Goal: Task Accomplishment & Management: Use online tool/utility

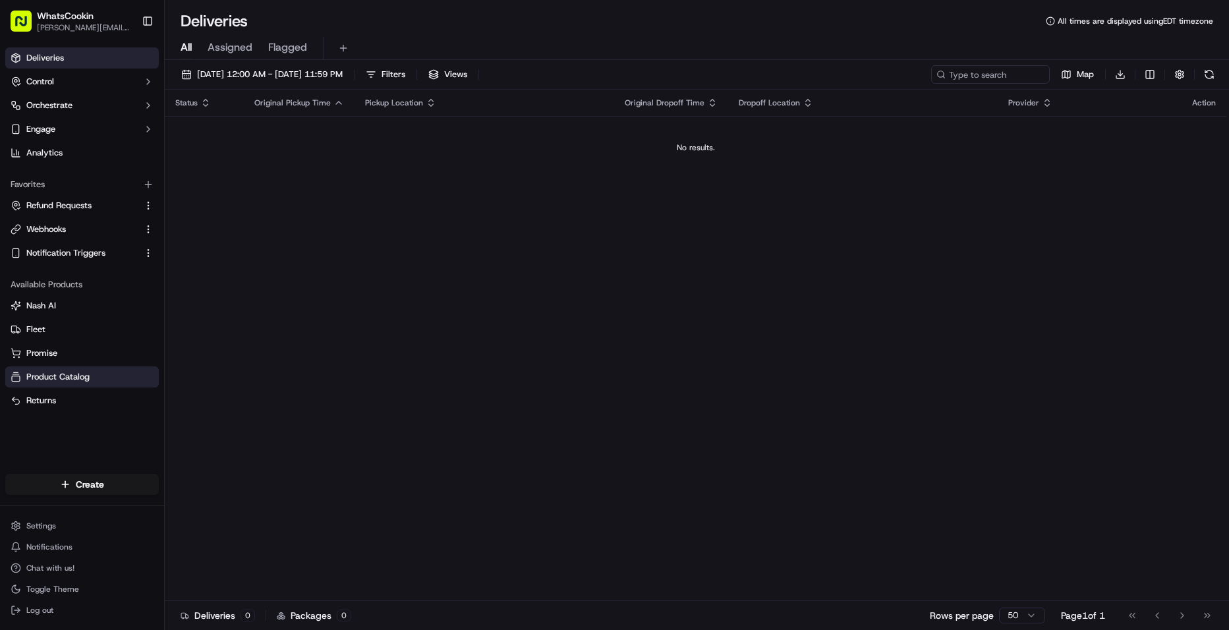
click at [48, 383] on button "Product Catalog" at bounding box center [82, 376] width 154 height 21
click at [70, 372] on span "Product Catalog" at bounding box center [57, 377] width 63 height 12
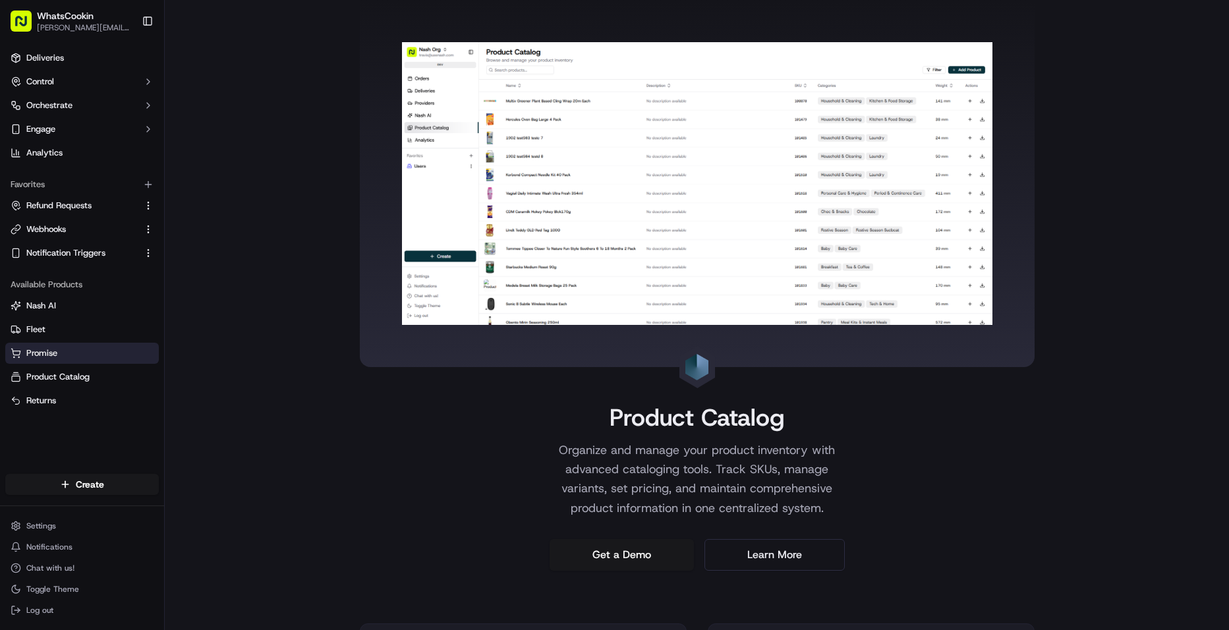
click at [78, 345] on button "Promise" at bounding box center [82, 353] width 154 height 21
click at [43, 361] on button "Promise" at bounding box center [82, 353] width 154 height 21
click at [17, 353] on icon at bounding box center [16, 353] width 11 height 11
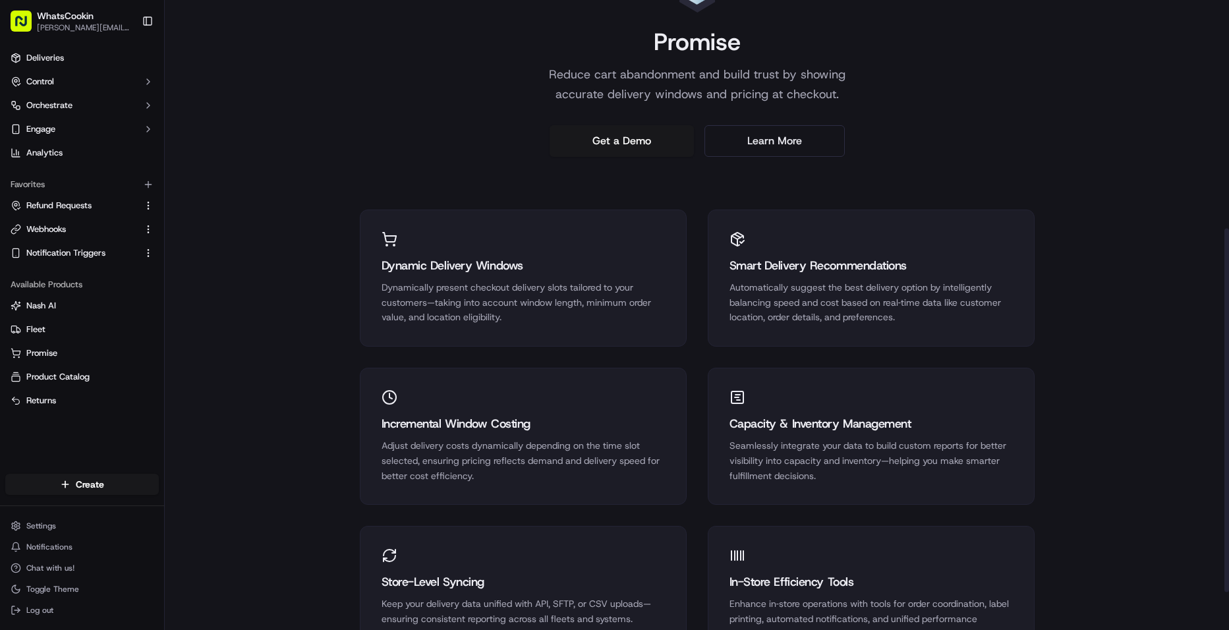
scroll to position [461, 0]
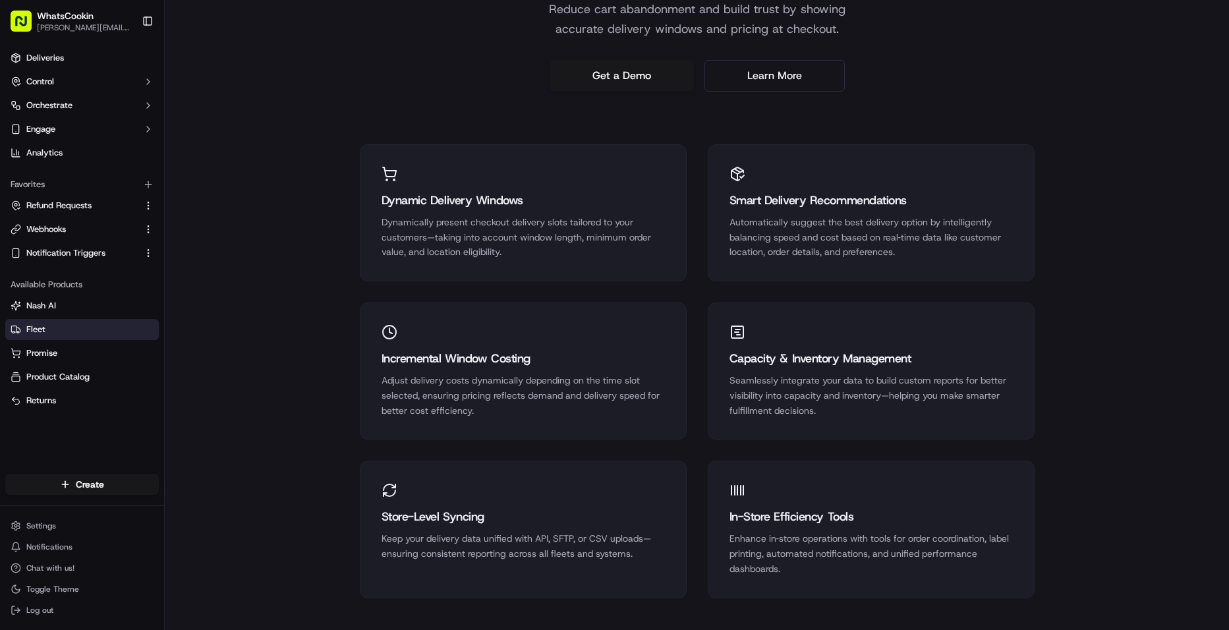
click at [46, 330] on link "Fleet" at bounding box center [82, 330] width 143 height 12
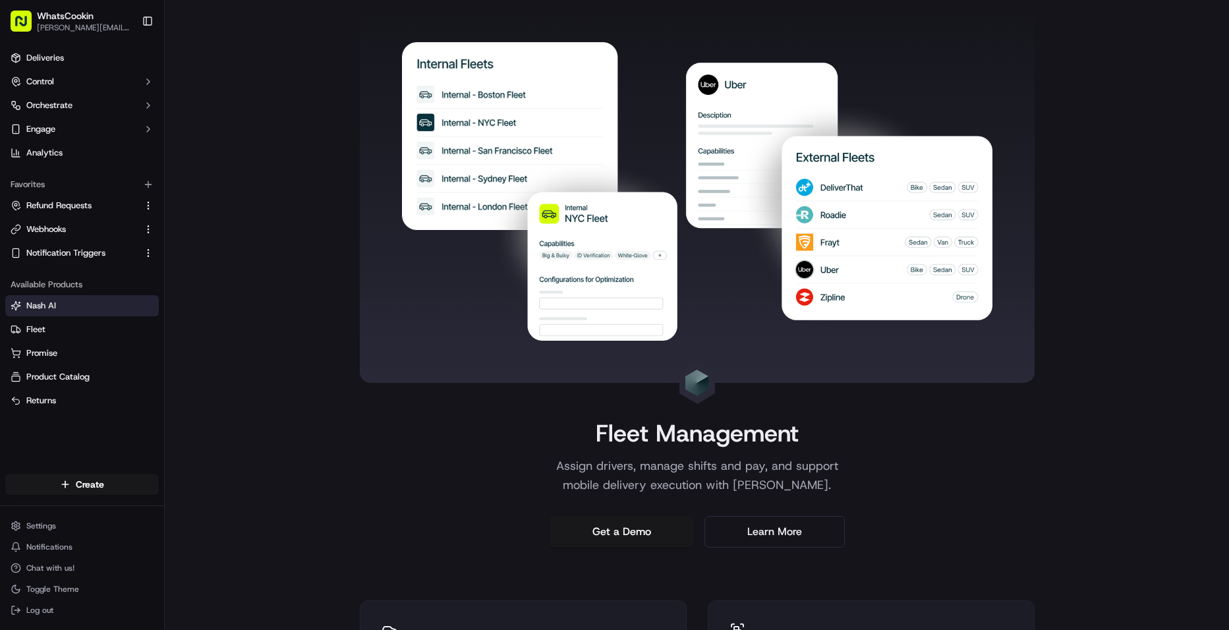
click at [45, 312] on button "Nash AI" at bounding box center [82, 305] width 154 height 21
click at [26, 301] on span "Nash AI" at bounding box center [41, 306] width 30 height 12
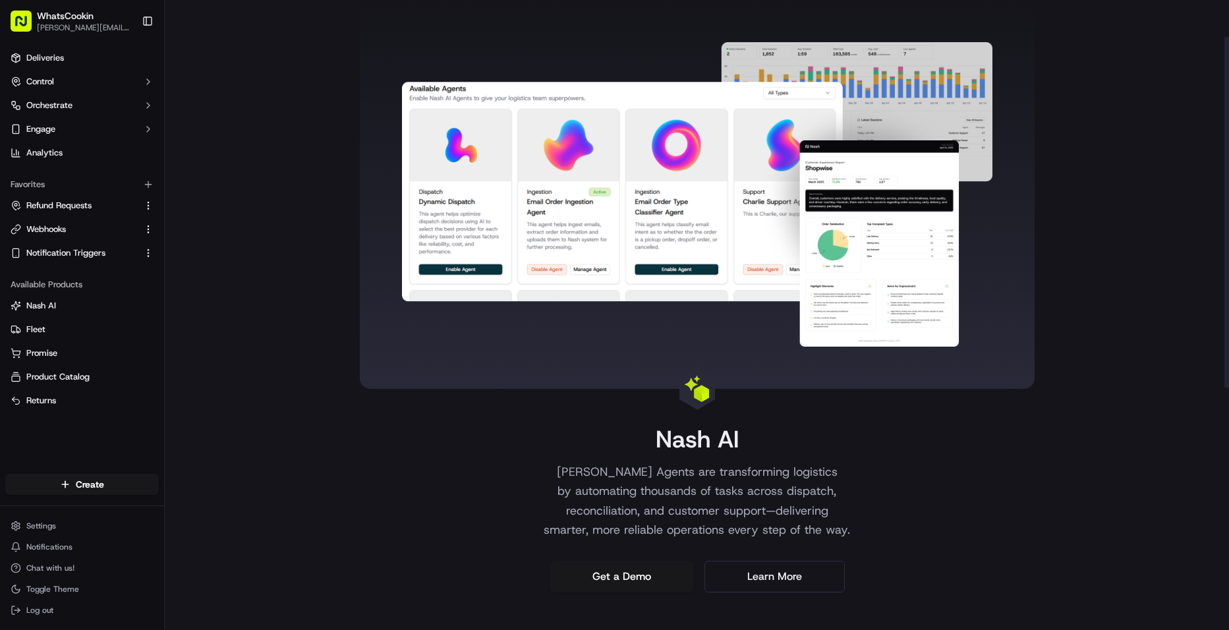
scroll to position [66, 0]
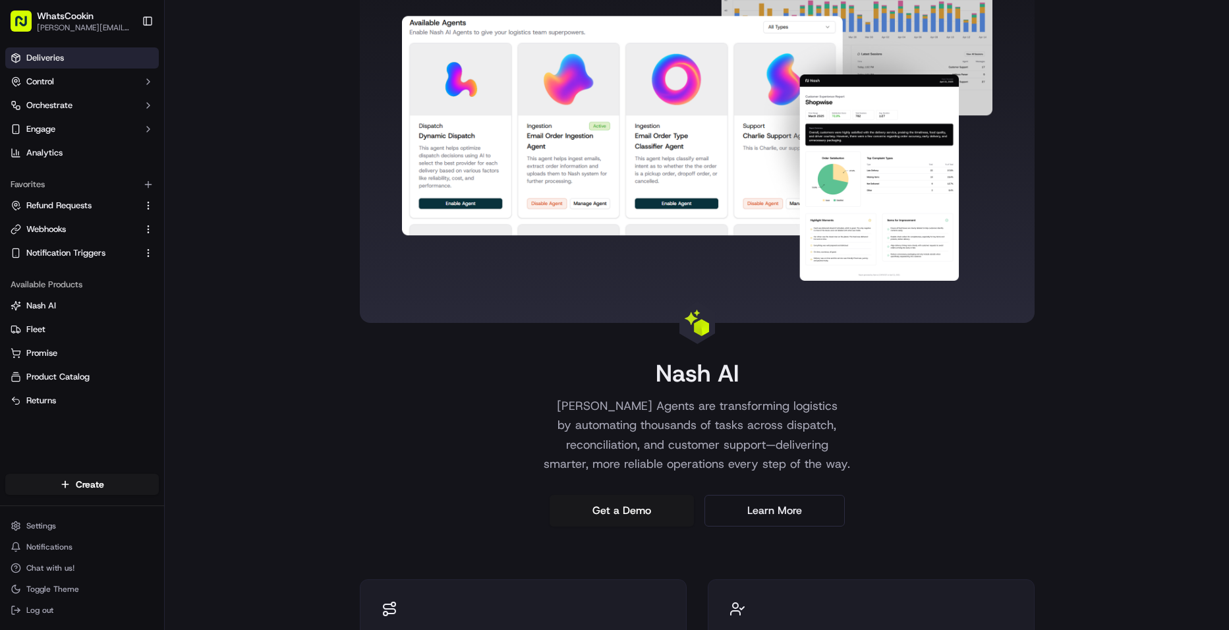
click at [44, 57] on span "Deliveries" at bounding box center [45, 58] width 38 height 12
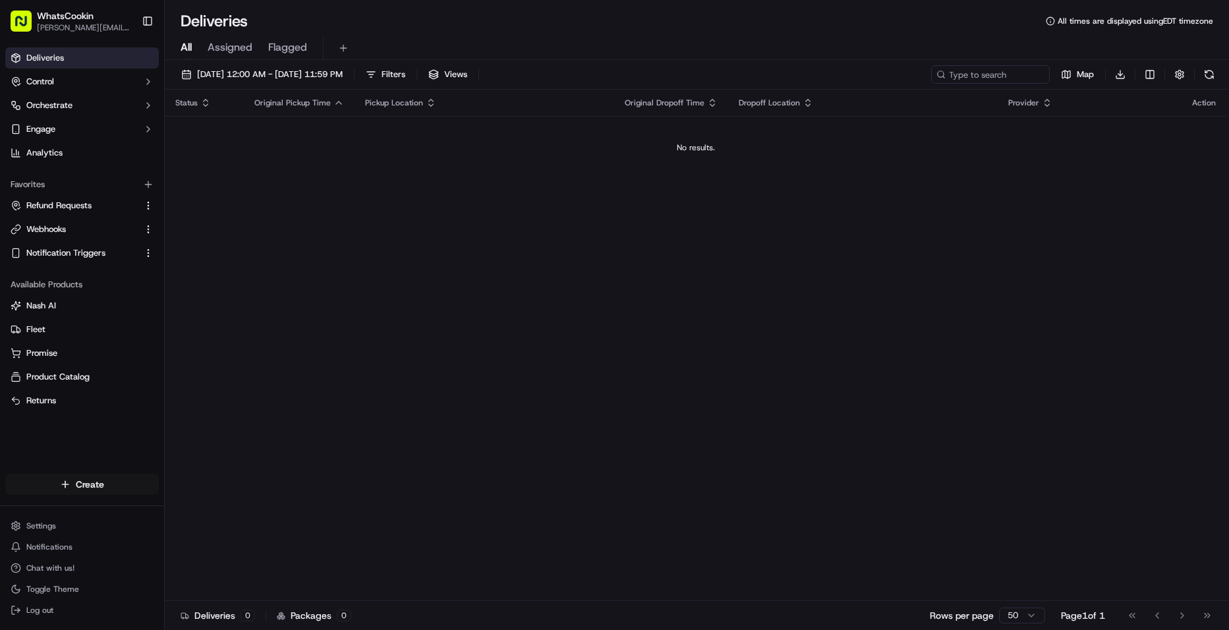
click at [122, 473] on html "WhatsCookin [PERSON_NAME][EMAIL_ADDRESS][DOMAIN_NAME] Toggle Sidebar Deliveries…" at bounding box center [614, 315] width 1229 height 630
click at [226, 539] on link "CSV Upload" at bounding box center [238, 533] width 147 height 24
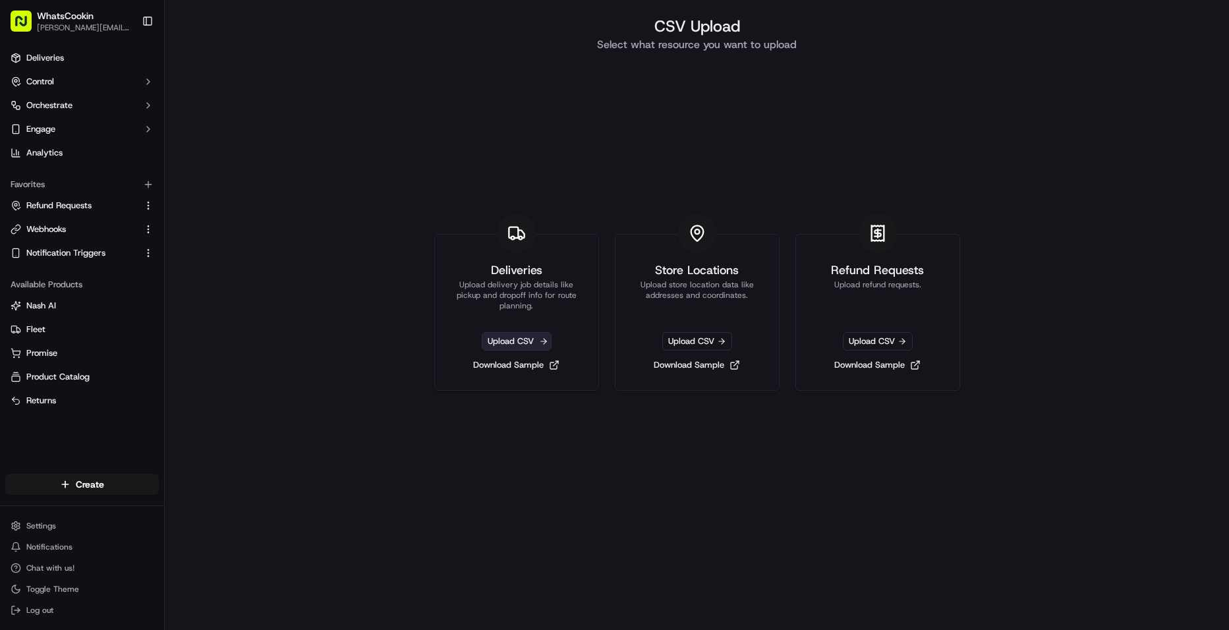
click at [492, 347] on span "Upload CSV" at bounding box center [517, 341] width 70 height 18
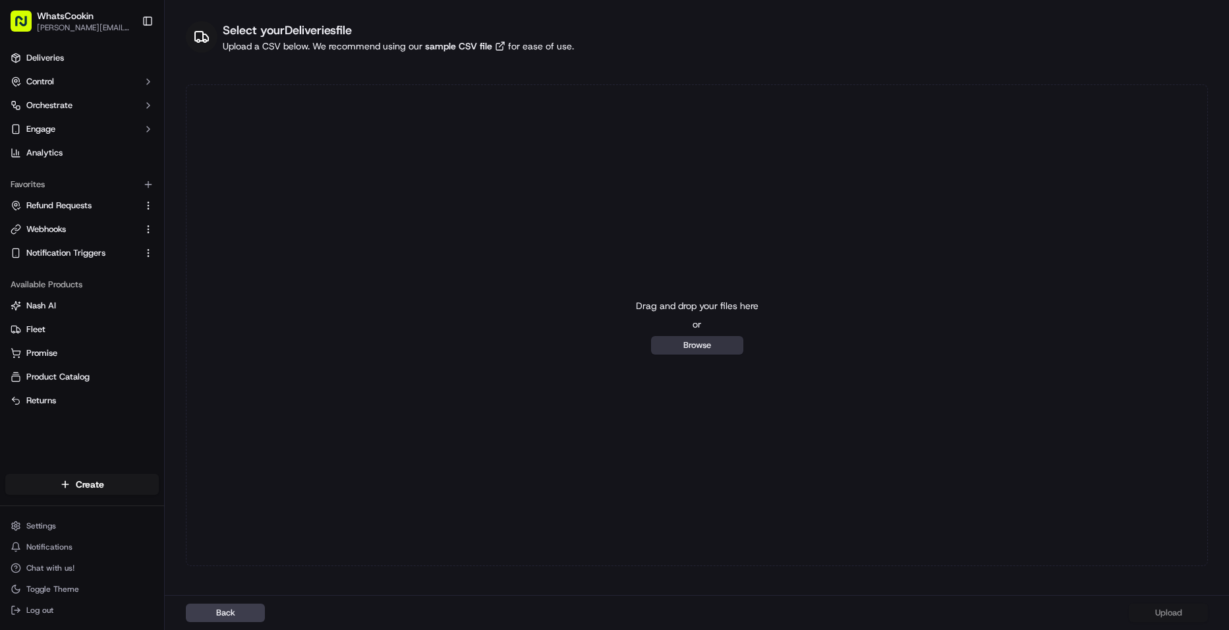
click at [668, 353] on button "Browse" at bounding box center [697, 345] width 92 height 18
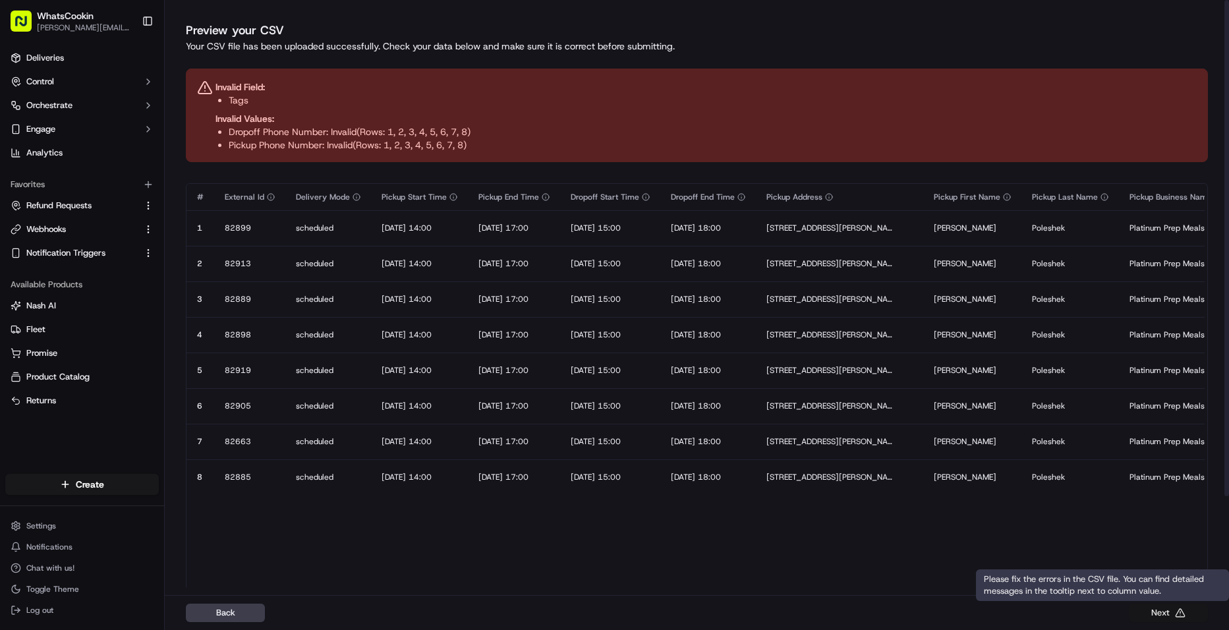
click at [1196, 610] on button "Next" at bounding box center [1168, 613] width 79 height 18
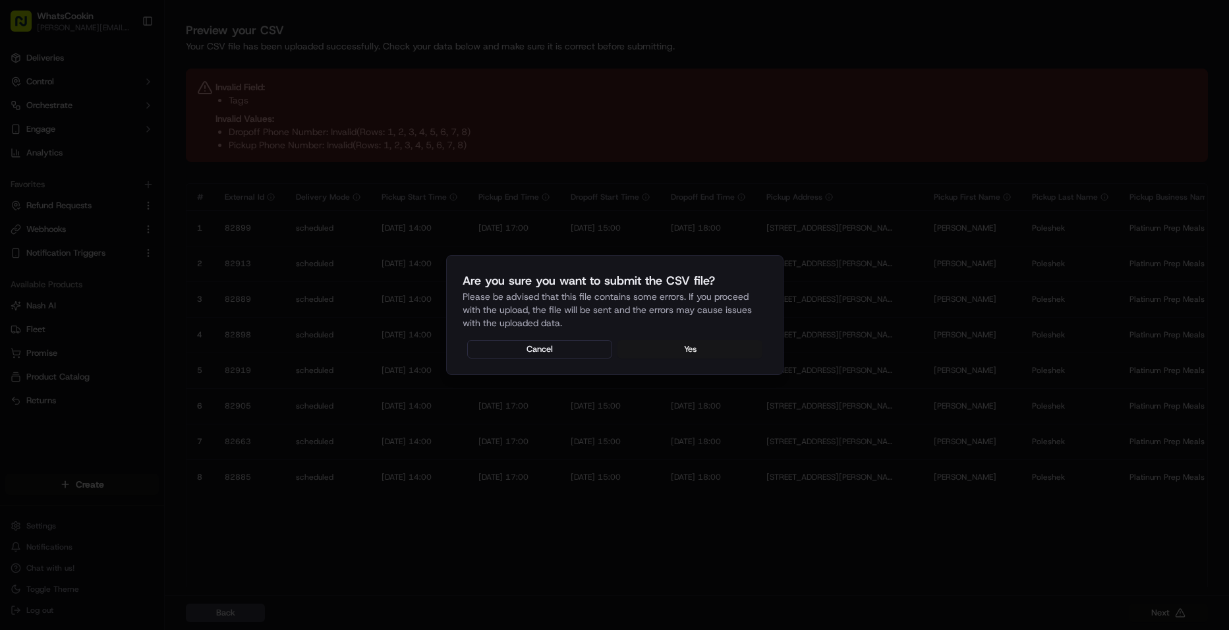
click at [678, 347] on button "Yes" at bounding box center [690, 349] width 145 height 18
